Goal: Task Accomplishment & Management: Use online tool/utility

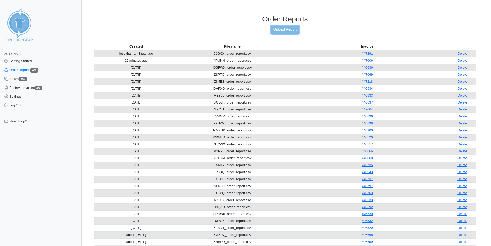
click at [285, 28] on link "Upload Report" at bounding box center [285, 30] width 28 height 8
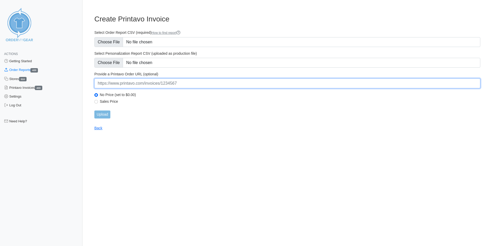
click at [133, 83] on input "url" at bounding box center [287, 83] width 386 height 10
paste input "https://www.printavo.com/invoices/20201233"
type input "https://www.printavo.com/invoices/20201233"
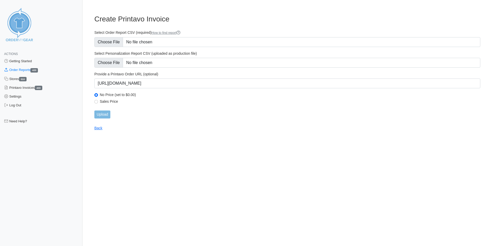
click at [188, 101] on label "Sales Price" at bounding box center [290, 101] width 380 height 5
click at [98, 101] on input "Sales Price" at bounding box center [96, 102] width 4 height 4
radio input "true"
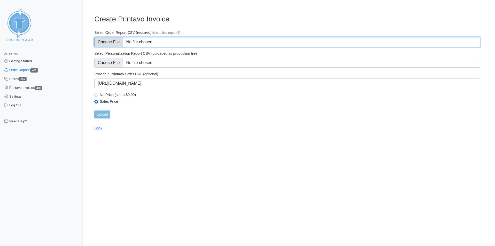
click at [111, 44] on input "Select Order Report CSV (required) How to find report" at bounding box center [287, 42] width 386 height 10
type input "C:\fakepath\6MDUU_order_report.csv"
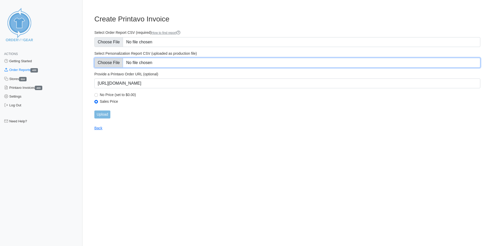
click at [108, 61] on input "Select Personalization Report CSV (uploaded as production file)" at bounding box center [287, 63] width 386 height 10
type input "C:\fakepath\6MDUU_personalization_report.csv"
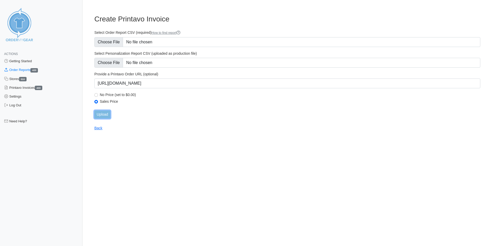
click at [106, 116] on input "Upload" at bounding box center [102, 114] width 16 height 8
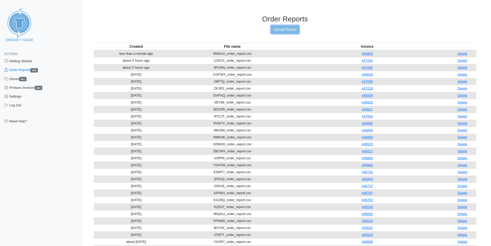
click at [287, 31] on link "Upload Report" at bounding box center [285, 30] width 28 height 8
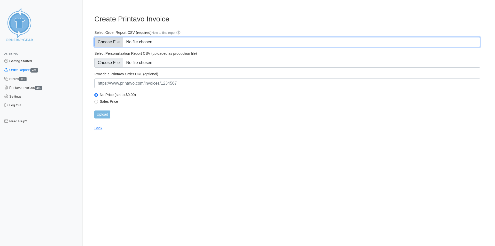
click at [95, 42] on input "Select Order Report CSV (required) How to find report" at bounding box center [287, 42] width 386 height 10
type input "C:\fakepath\E4CXM_order_report.csv"
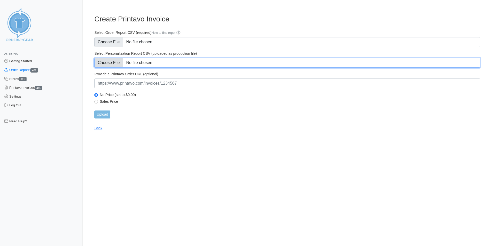
click at [113, 62] on input "Select Personalization Report CSV (uploaded as production file)" at bounding box center [287, 63] width 386 height 10
type input "C:\fakepath\E4CXM_personalization_report.csv"
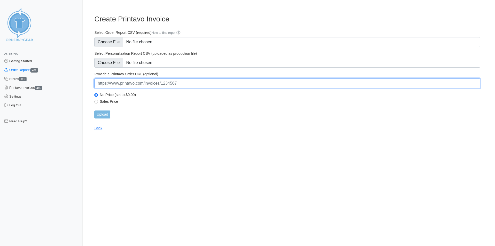
click at [133, 83] on input "url" at bounding box center [287, 83] width 386 height 10
paste input "https://www.printavo.com/invoices/20199548"
type input "https://www.printavo.com/invoices/20199548"
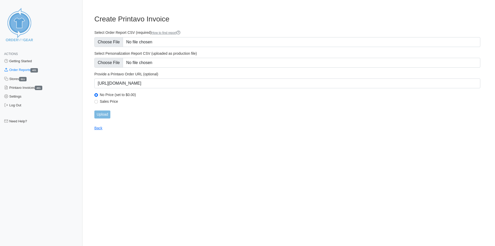
click at [152, 137] on html "Actions Getting Started Order Reports 421 Stores 311 Printavo Invoices 401 Sett…" at bounding box center [247, 69] width 495 height 139
click at [102, 110] on form "Select Order Report CSV (required) How to find report Select Personalization Re…" at bounding box center [287, 74] width 386 height 88
click at [102, 111] on input "Upload" at bounding box center [102, 114] width 16 height 8
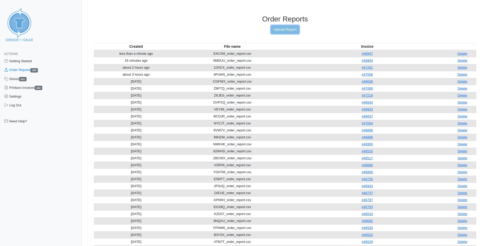
click at [288, 30] on link "Upload Report" at bounding box center [285, 30] width 28 height 8
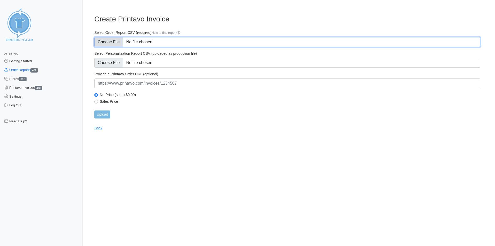
click at [109, 38] on input "Select Order Report CSV (required) How to find report" at bounding box center [287, 42] width 386 height 10
type input "C:\fakepath\G6U9F_order_report.csv"
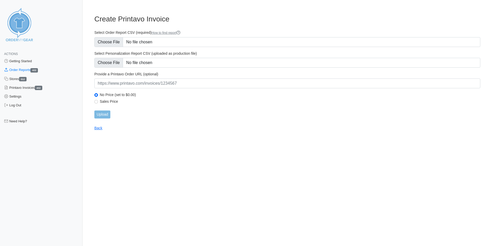
click at [110, 68] on form "Select Order Report CSV (required) How to find report Select Personalization Re…" at bounding box center [287, 74] width 386 height 88
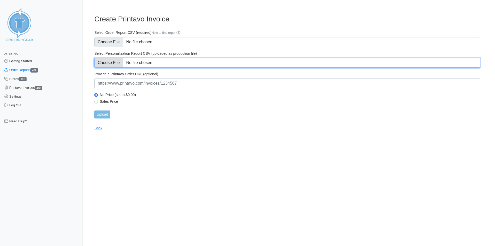
click at [109, 64] on input "Select Personalization Report CSV (uploaded as production file)" at bounding box center [287, 63] width 386 height 10
type input "C:\fakepath\G6U9F_personalization_report.csv"
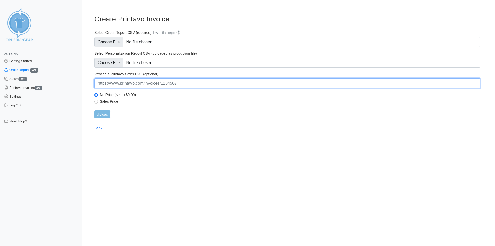
click at [192, 85] on input "url" at bounding box center [287, 83] width 386 height 10
paste input "https://www.printavo.com/invoices/20199768"
type input "https://www.printavo.com/invoices/20199768"
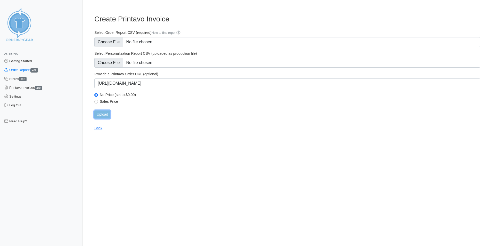
click at [96, 114] on input "Upload" at bounding box center [102, 114] width 16 height 8
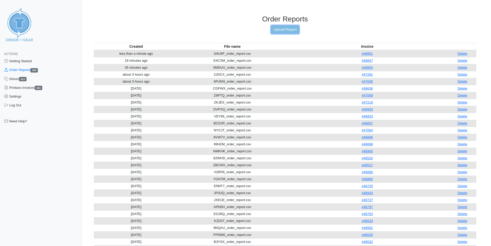
click at [290, 32] on link "Upload Report" at bounding box center [285, 30] width 28 height 8
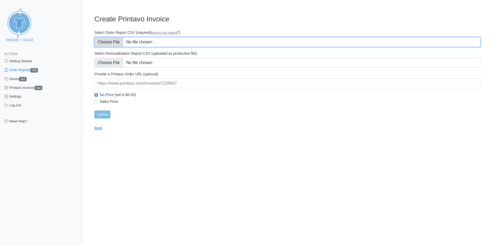
click at [118, 44] on input "Select Order Report CSV (required) How to find report" at bounding box center [287, 42] width 386 height 10
type input "C:\fakepath\JZHHG_order_report.csv"
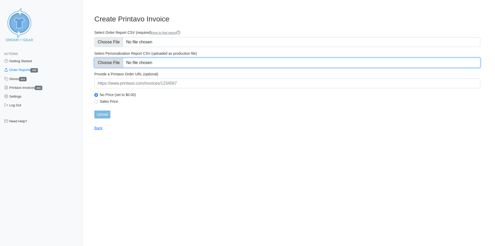
click at [109, 60] on input "Select Personalization Report CSV (uploaded as production file)" at bounding box center [287, 63] width 386 height 10
type input "C:\fakepath\JZHHG_personalization_report.csv"
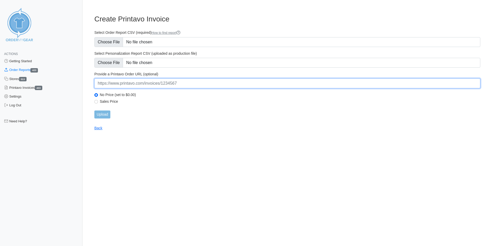
click at [118, 81] on input "url" at bounding box center [287, 83] width 386 height 10
click at [139, 86] on input "url" at bounding box center [287, 83] width 386 height 10
paste input "[URL][DOMAIN_NAME]"
type input "[URL][DOMAIN_NAME]"
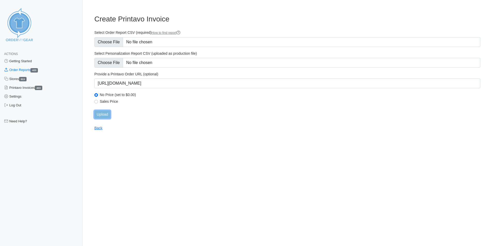
click at [101, 114] on input "Upload" at bounding box center [102, 114] width 16 height 8
